Goal: Transaction & Acquisition: Obtain resource

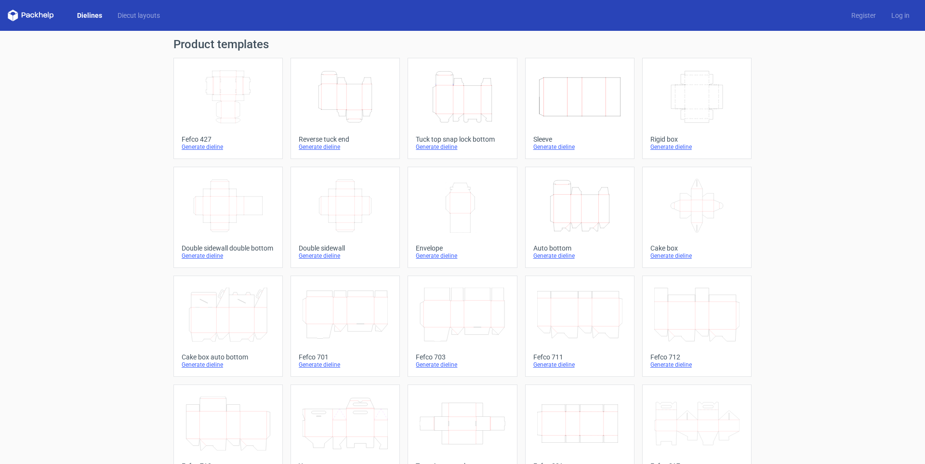
drag, startPoint x: 140, startPoint y: 263, endPoint x: 191, endPoint y: 213, distance: 70.9
click at [140, 262] on div "Product templates Width Depth Height Fefco 427 Generate dieline Height Depth Wi…" at bounding box center [462, 316] width 925 height 571
click at [322, 143] on div "Generate dieline" at bounding box center [345, 147] width 93 height 8
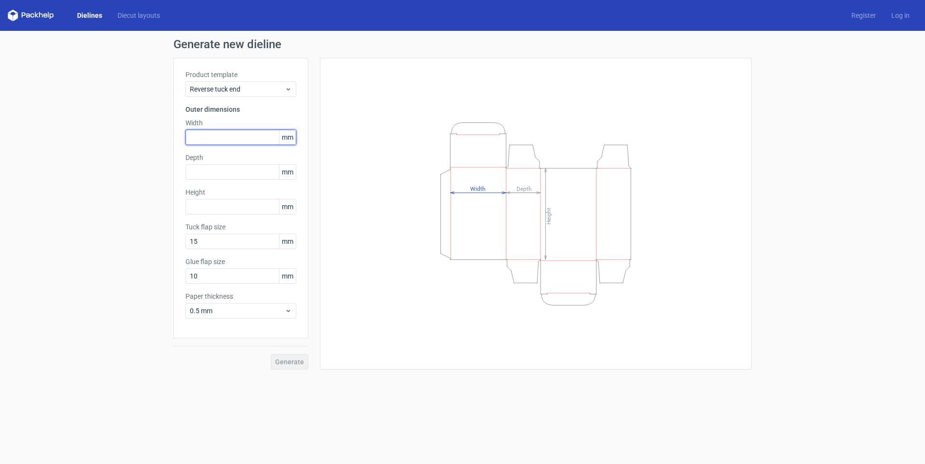
click at [251, 138] on input "text" at bounding box center [240, 137] width 111 height 15
type input "40"
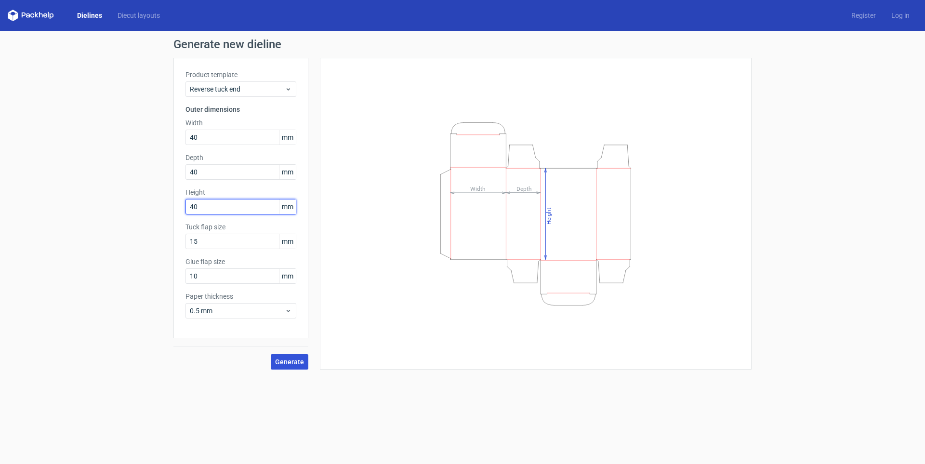
type input "40"
click at [301, 364] on span "Generate" at bounding box center [289, 361] width 29 height 7
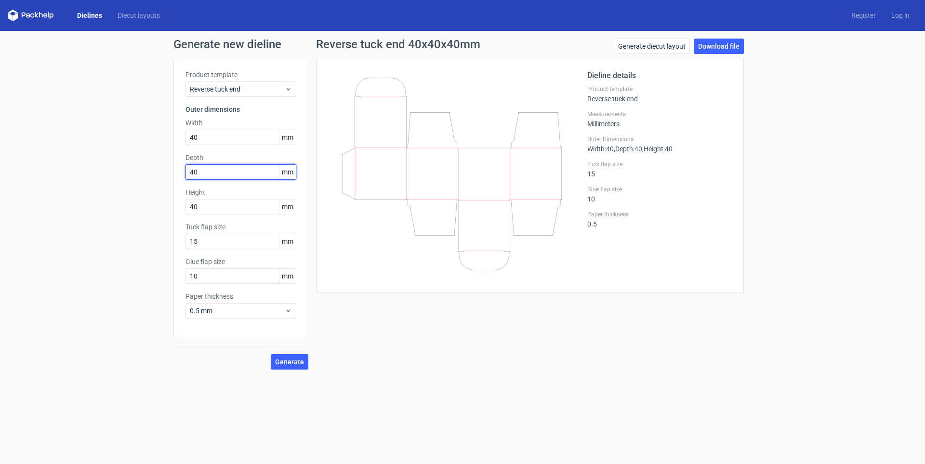
drag, startPoint x: 252, startPoint y: 172, endPoint x: 54, endPoint y: 171, distance: 198.0
click at [63, 171] on div "Generate new dieline Product template Reverse tuck end Outer dimensions Width 4…" at bounding box center [462, 204] width 925 height 346
drag, startPoint x: 234, startPoint y: 137, endPoint x: 77, endPoint y: 131, distance: 157.2
click at [77, 131] on div "Generate new dieline Product template Reverse tuck end Outer dimensions Width 4…" at bounding box center [462, 204] width 925 height 346
type input "30"
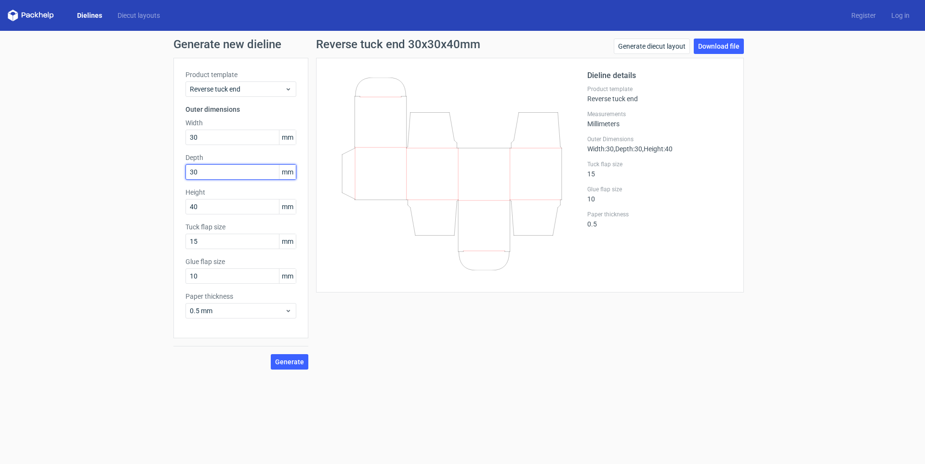
type input "30"
click at [271, 354] on button "Generate" at bounding box center [290, 361] width 38 height 15
drag, startPoint x: 209, startPoint y: 203, endPoint x: 132, endPoint y: 210, distance: 76.9
click at [132, 210] on div "Generate new dieline Product template Reverse tuck end Outer dimensions Width 3…" at bounding box center [462, 204] width 925 height 346
type input "45"
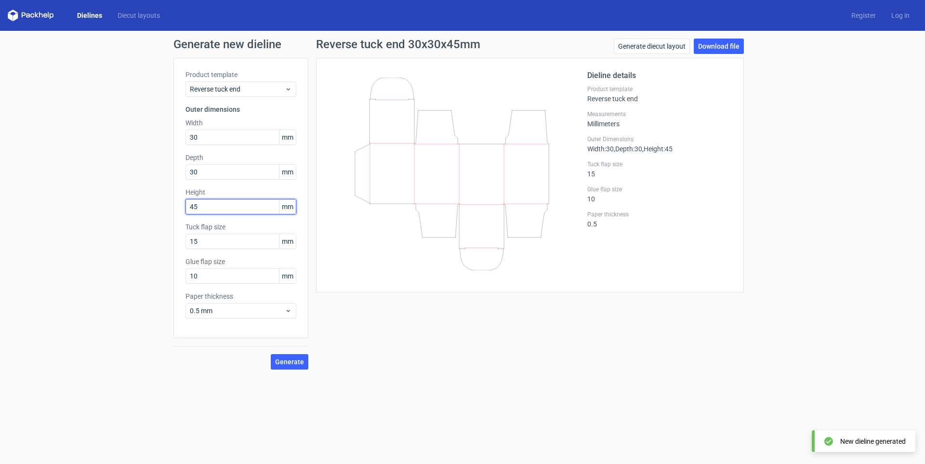
click at [271, 354] on button "Generate" at bounding box center [290, 361] width 38 height 15
click at [714, 46] on link "Download file" at bounding box center [719, 46] width 50 height 15
